Goal: Transaction & Acquisition: Obtain resource

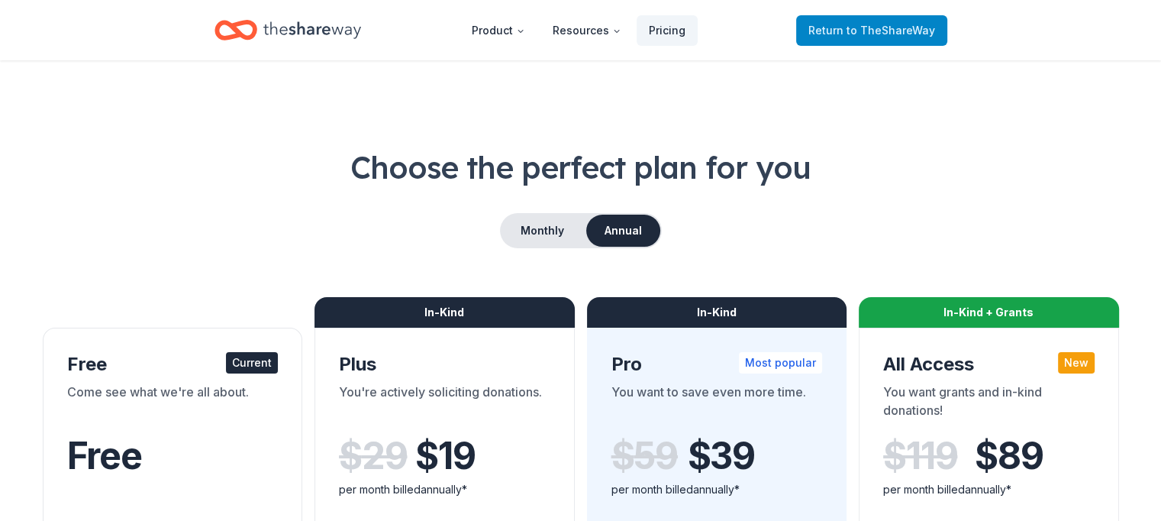
click at [859, 21] on span "Return to TheShareWay" at bounding box center [871, 30] width 127 height 18
click at [845, 34] on span "Return to TheShareWay" at bounding box center [871, 30] width 127 height 18
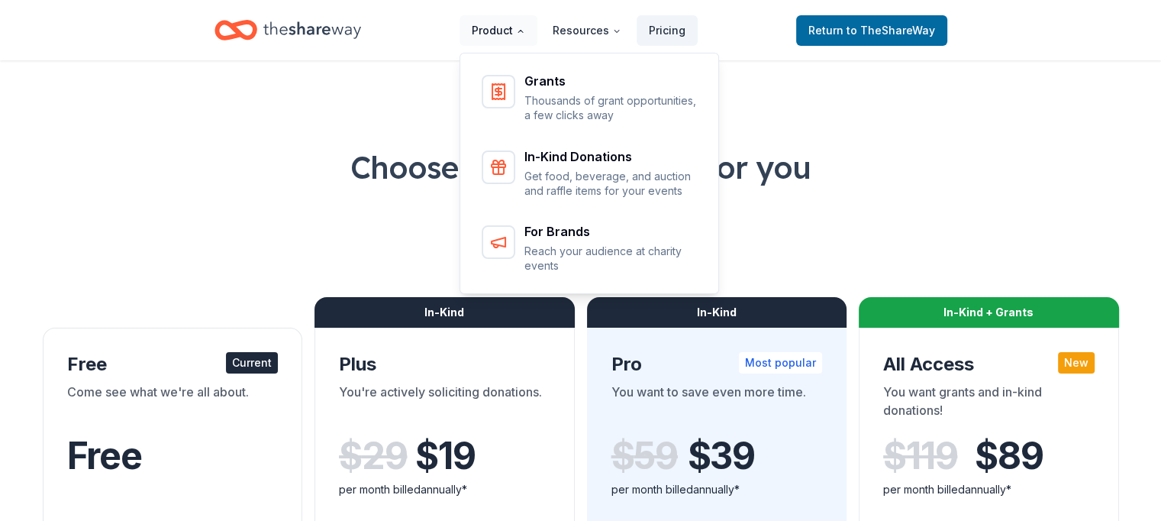
click at [514, 32] on button "Product" at bounding box center [499, 30] width 78 height 31
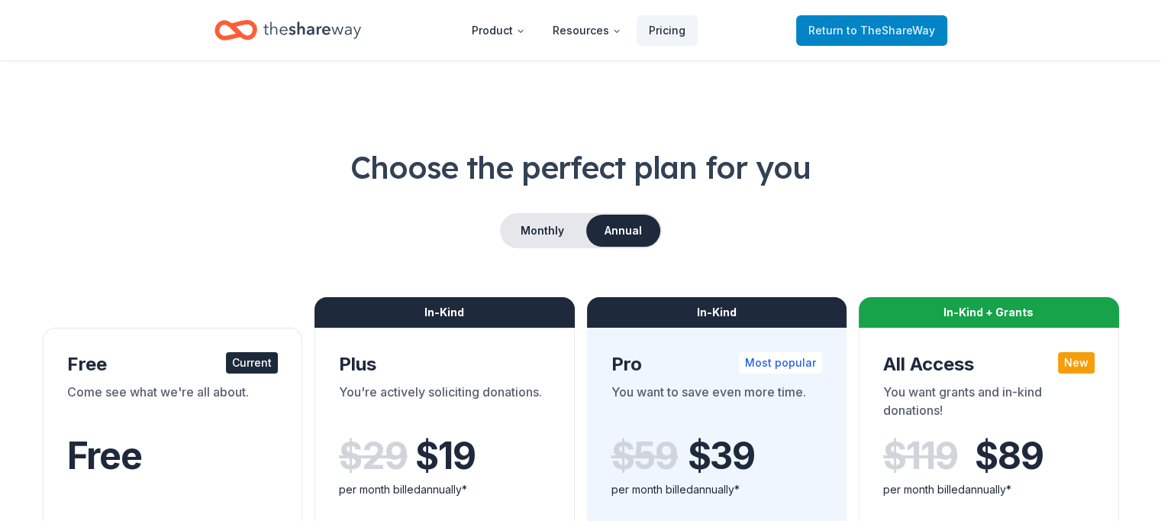
click at [865, 31] on span "to TheShareWay" at bounding box center [890, 30] width 89 height 13
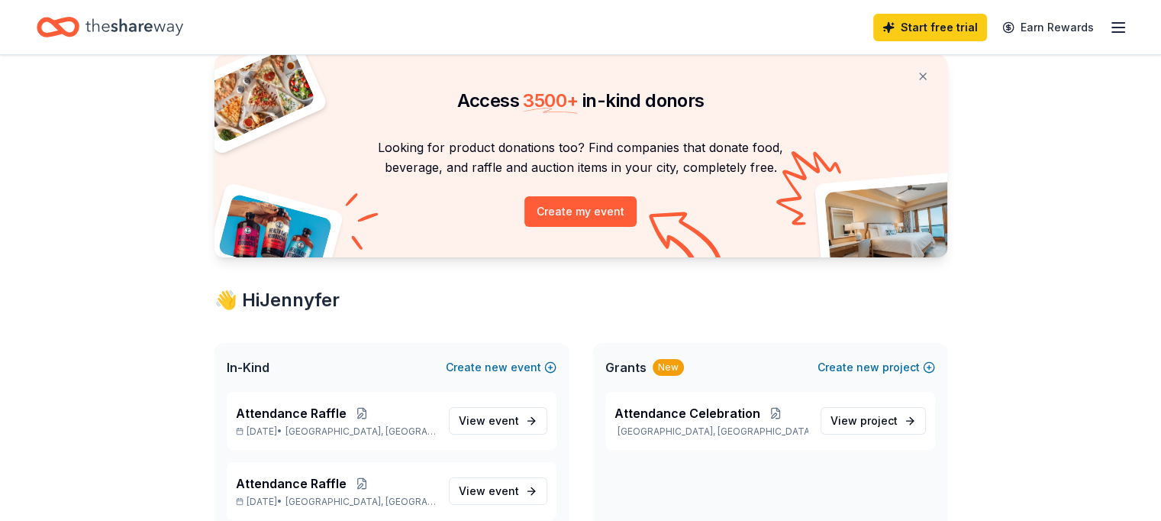
scroll to position [76, 0]
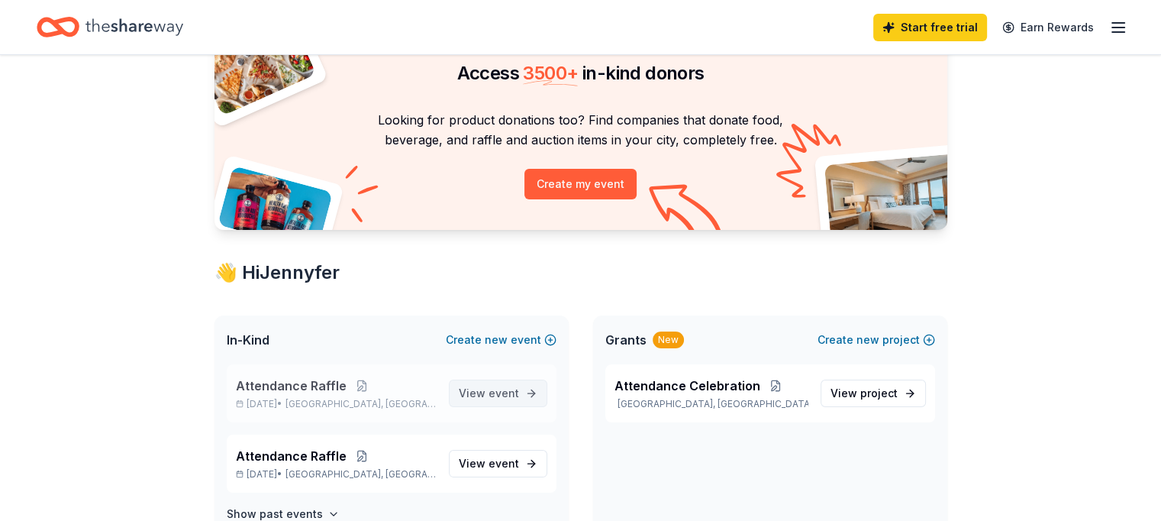
click at [491, 393] on span "event" at bounding box center [504, 392] width 31 height 13
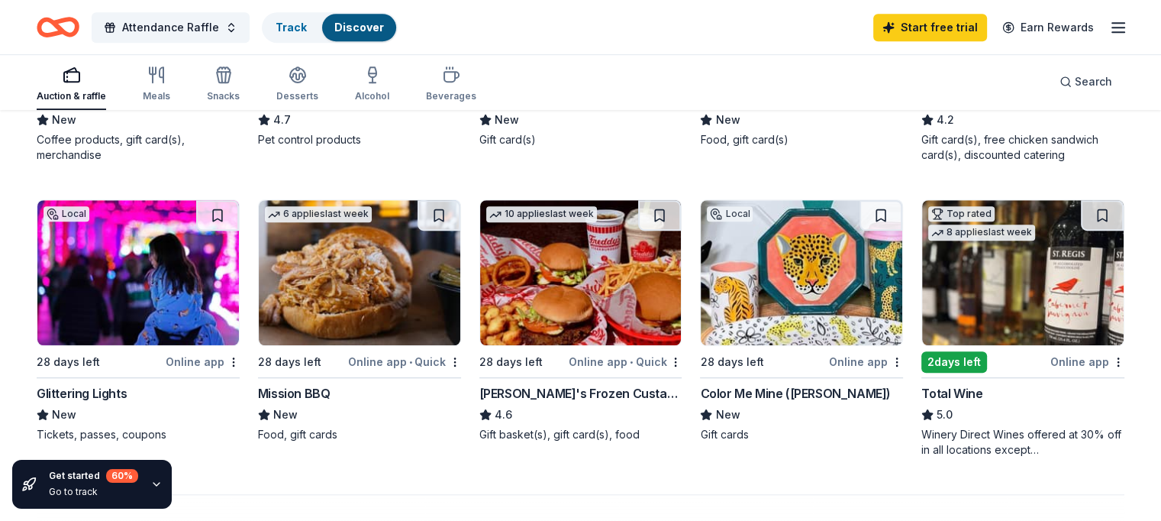
scroll to position [992, 0]
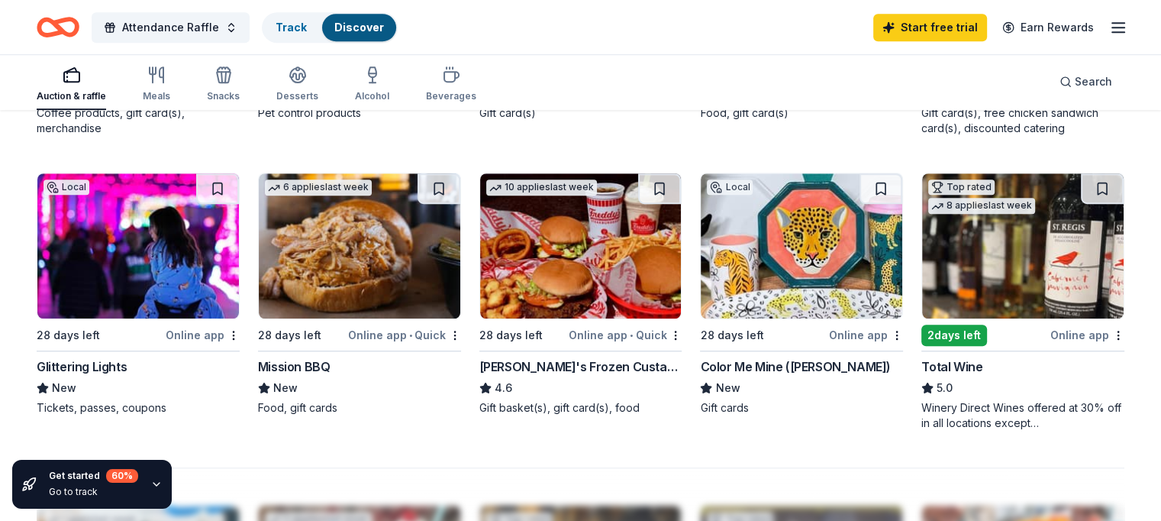
click at [553, 243] on img at bounding box center [581, 245] width 202 height 145
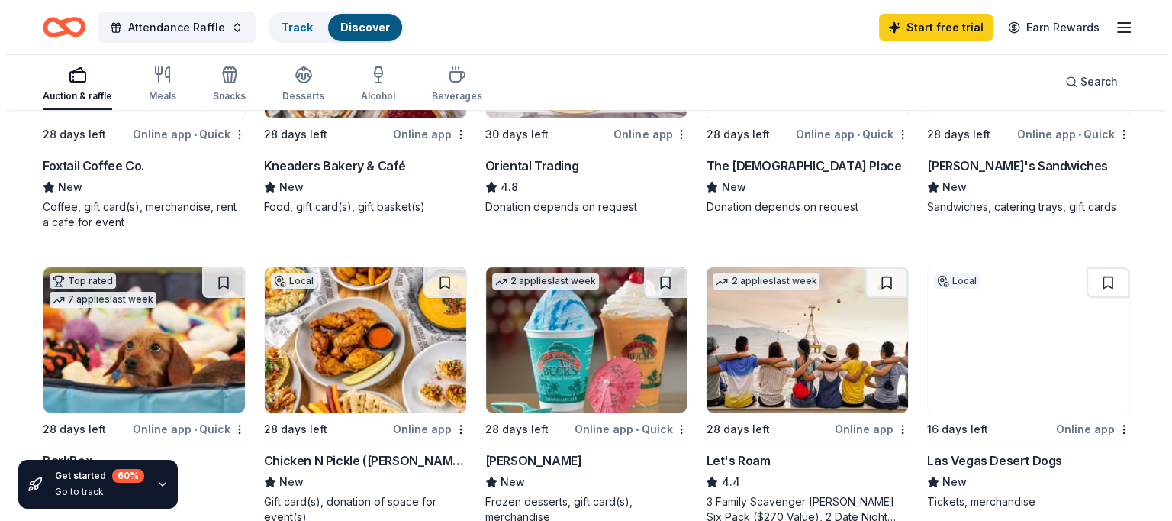
scroll to position [382, 0]
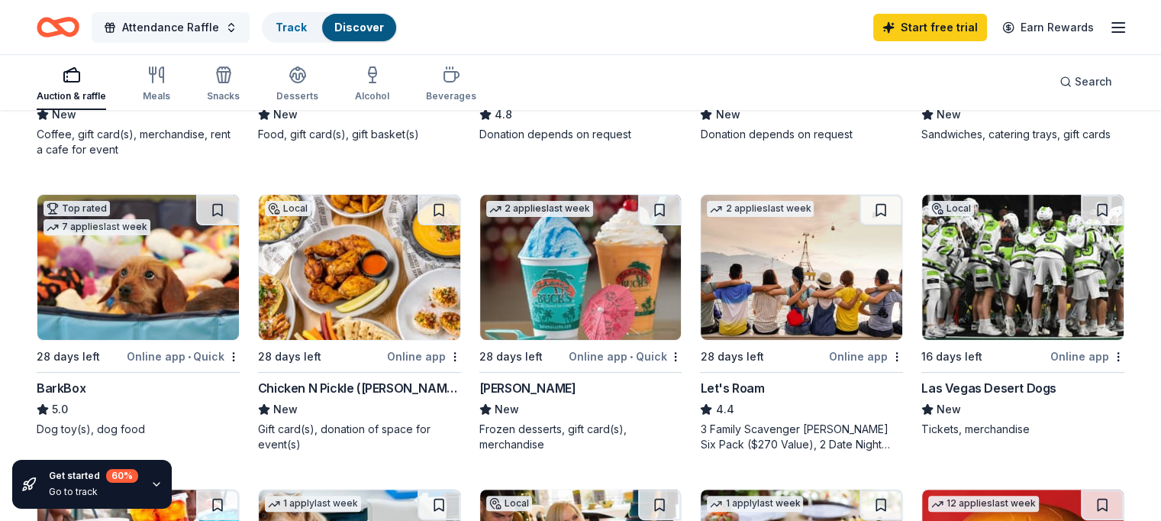
click at [195, 27] on span "Attendance Raffle" at bounding box center [170, 27] width 97 height 18
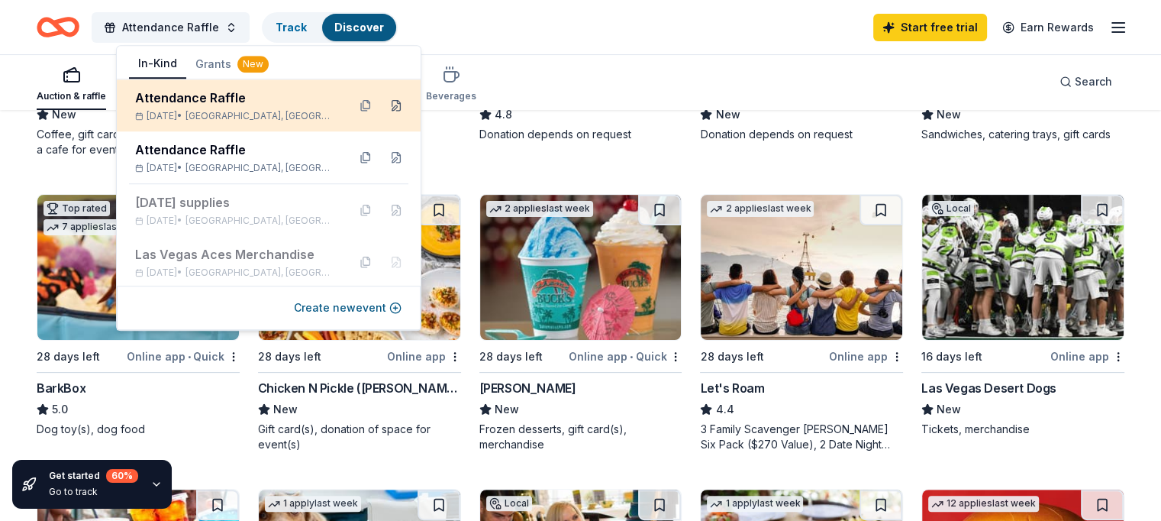
click at [387, 115] on button at bounding box center [396, 105] width 24 height 24
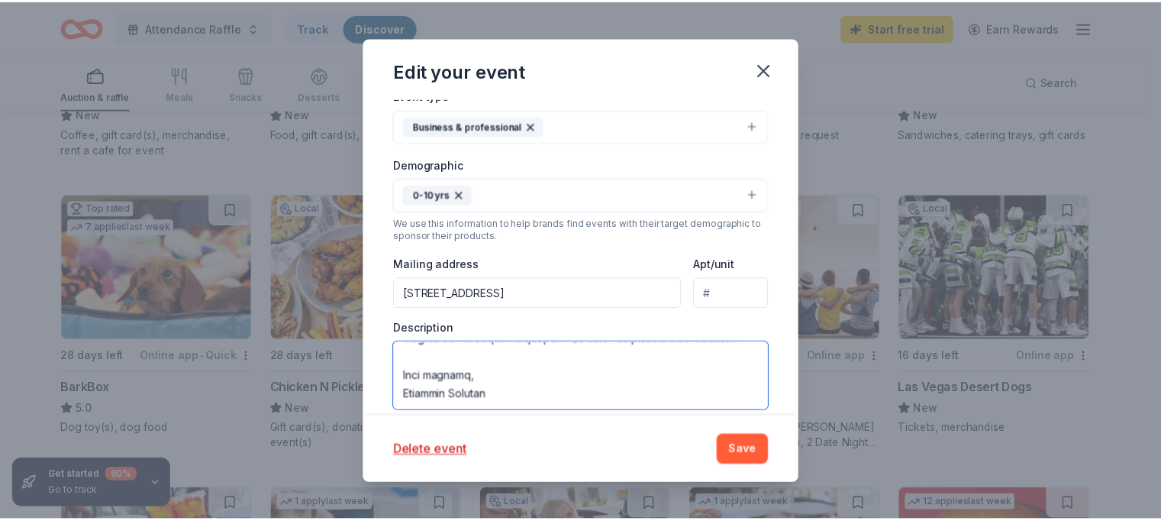
scroll to position [508, 0]
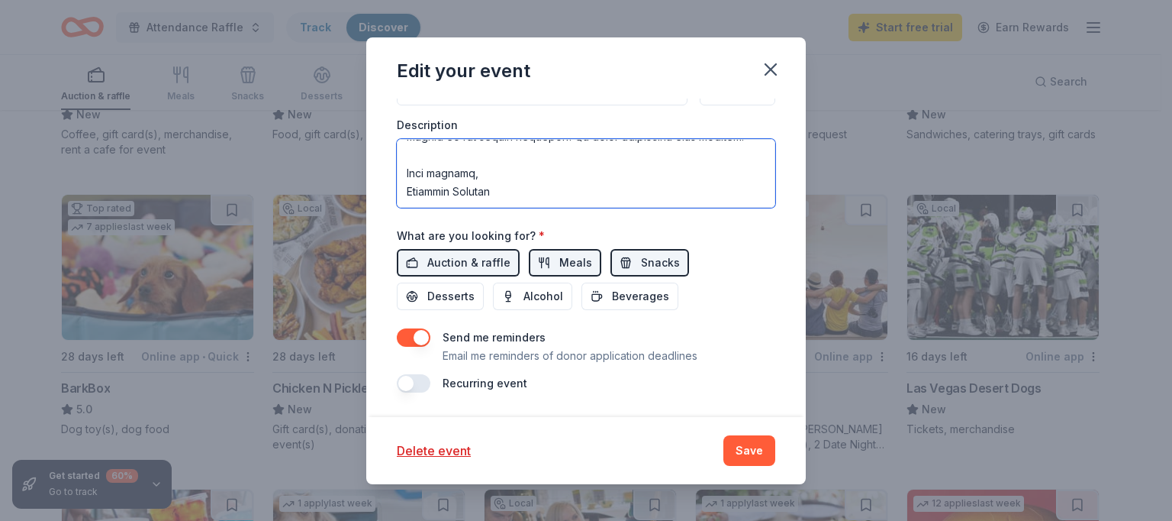
drag, startPoint x: 407, startPoint y: 356, endPoint x: 634, endPoint y: 419, distance: 236.1
click at [634, 419] on div "Edit your event Update donors you've applied to Let donors know of any updates …" at bounding box center [586, 260] width 440 height 447
click at [777, 67] on icon "button" at bounding box center [770, 69] width 21 height 21
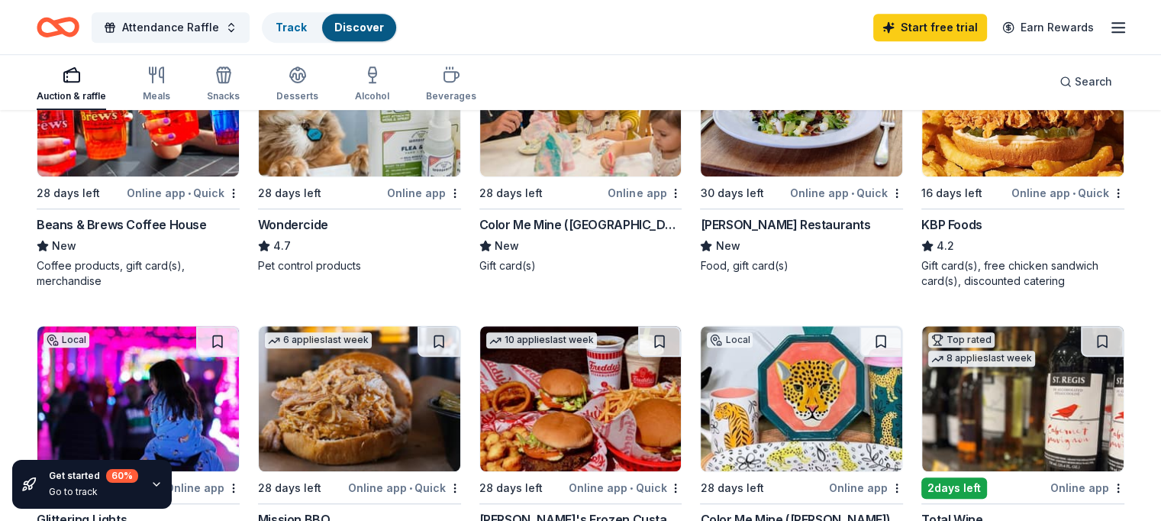
scroll to position [916, 0]
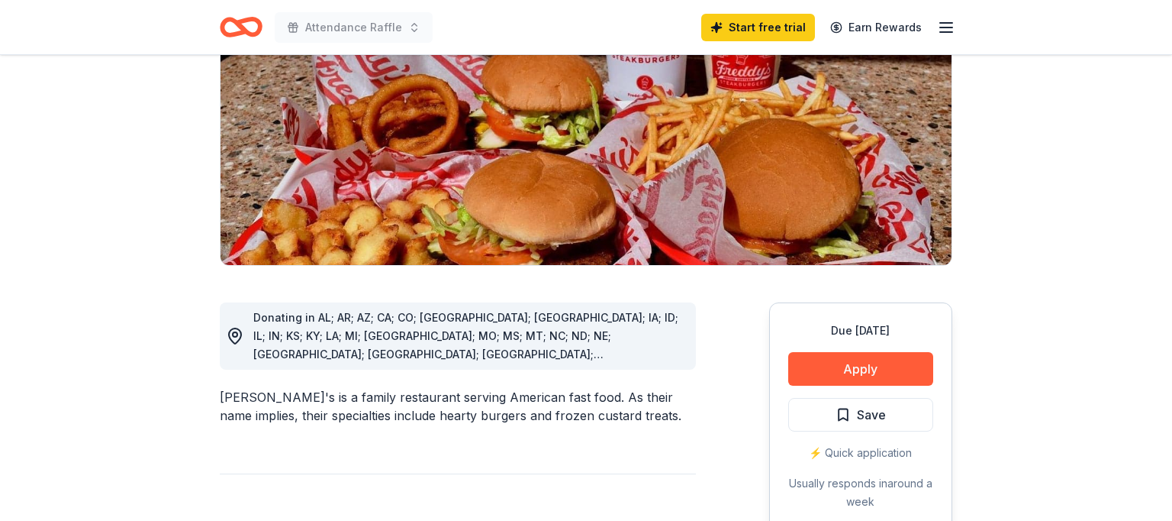
scroll to position [305, 0]
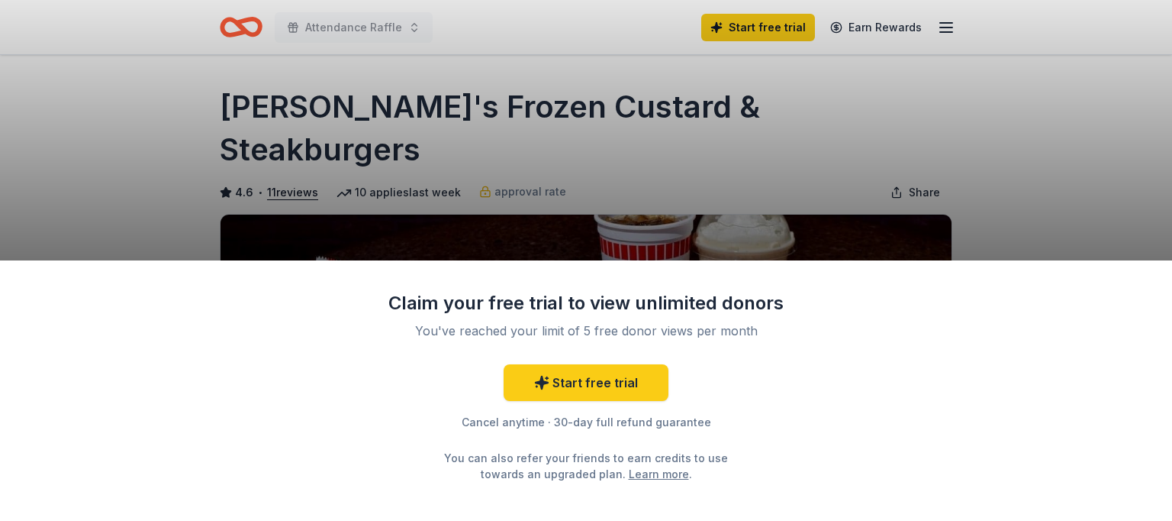
scroll to position [305, 0]
